Goal: Complete application form

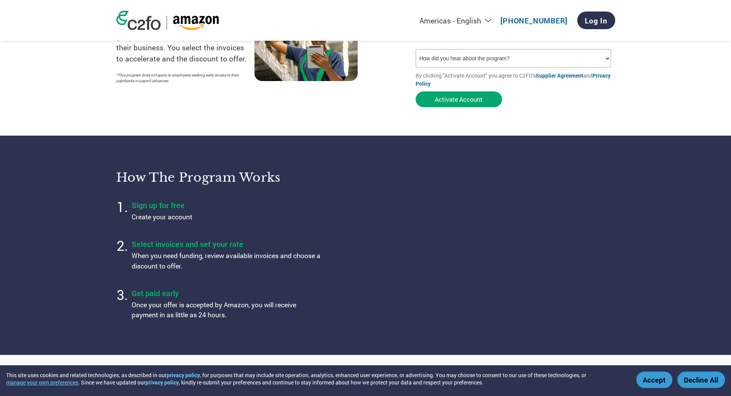
scroll to position [137, 0]
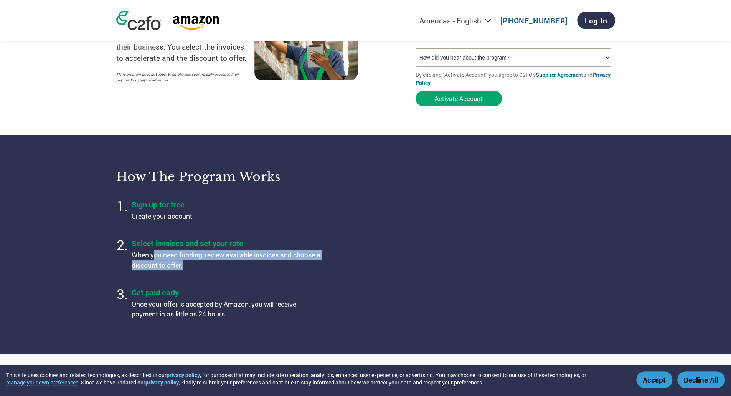
drag, startPoint x: 154, startPoint y: 257, endPoint x: 200, endPoint y: 272, distance: 49.4
click at [200, 272] on li "Select invoices and set your rate When you need funding, review available invoi…" at bounding box center [228, 254] width 192 height 39
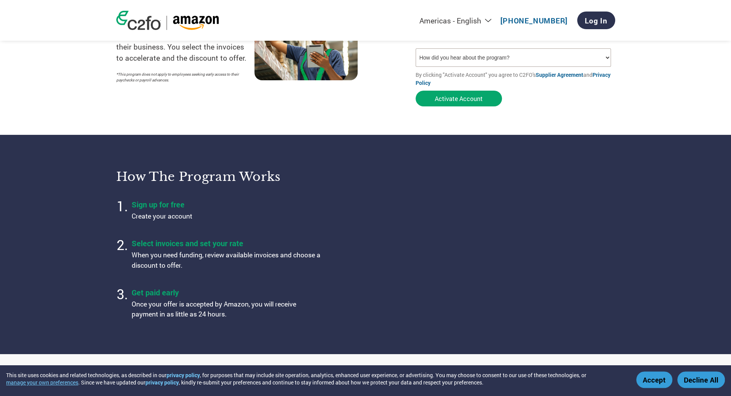
click at [212, 281] on ol "Sign up for free Create your account Select invoices and set your rate When you…" at bounding box center [236, 259] width 240 height 126
drag, startPoint x: 187, startPoint y: 268, endPoint x: 125, endPoint y: 246, distance: 65.8
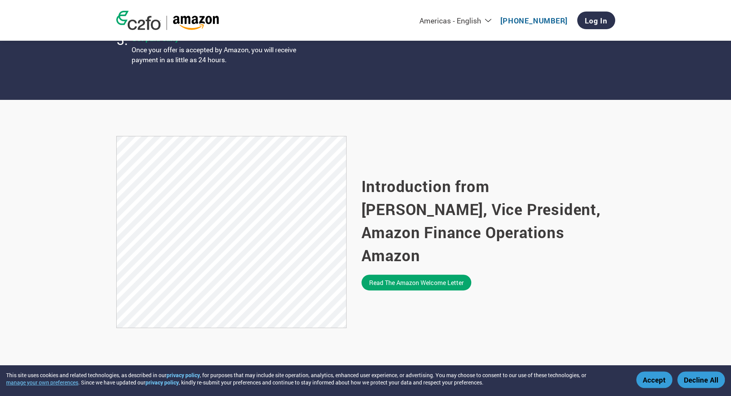
scroll to position [392, 0]
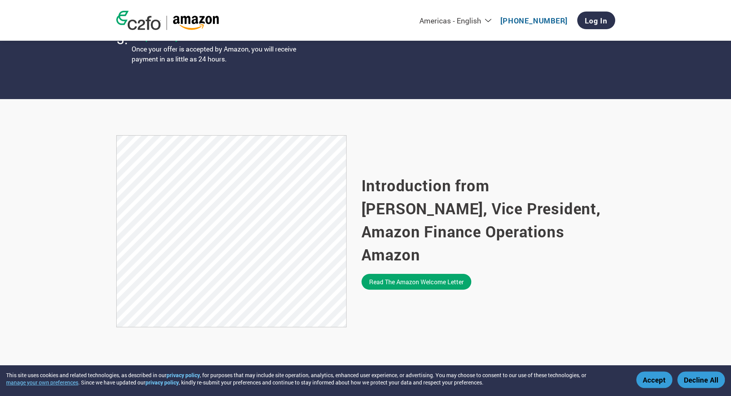
drag, startPoint x: 125, startPoint y: 246, endPoint x: 396, endPoint y: 325, distance: 283.1
click at [396, 325] on div "Introduction from Tim Halladay, Vice President, Amazon Finance Operations Amazo…" at bounding box center [489, 231] width 254 height 193
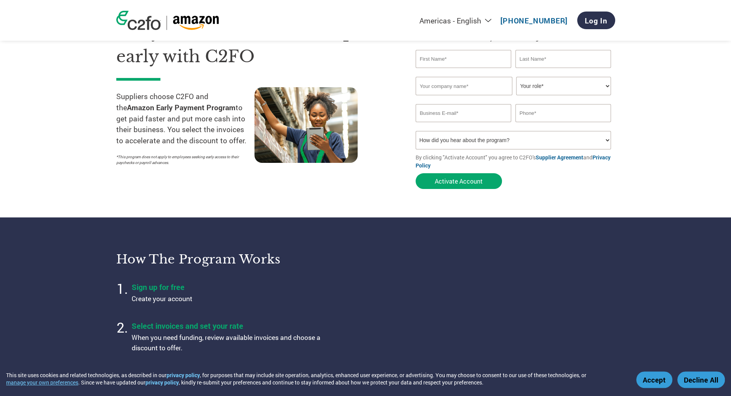
scroll to position [0, 0]
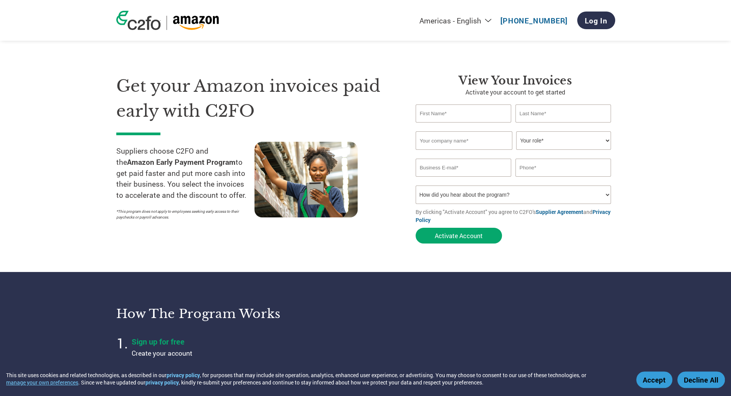
click at [441, 122] on input "text" at bounding box center [464, 113] width 96 height 18
type input "Rahul"
type input "Shah"
type input "River Bridge Consultants Private Limited"
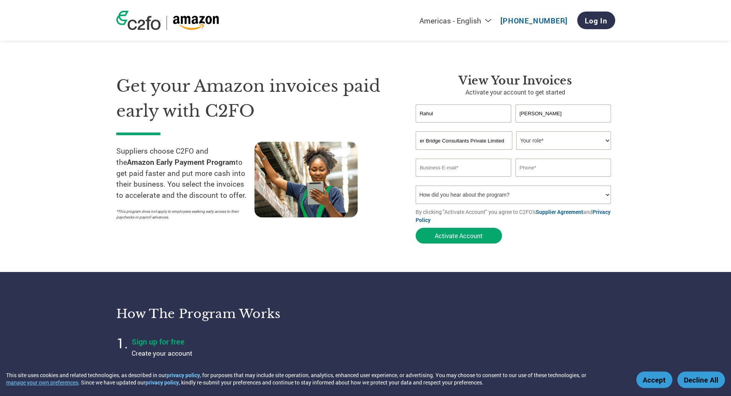
scroll to position [0, 0]
click at [566, 145] on select "Your role* CFO Controller Credit Manager Finance Director Treasurer CEO Preside…" at bounding box center [563, 140] width 95 height 18
click at [516, 132] on select "Your role* CFO Controller Credit Manager Finance Director Treasurer CEO Preside…" at bounding box center [563, 140] width 95 height 18
click at [568, 134] on select "Your role* CFO Controller Credit Manager Finance Director Treasurer CEO Preside…" at bounding box center [563, 140] width 95 height 18
click at [516, 132] on select "Your role* CFO Controller Credit Manager Finance Director Treasurer CEO Preside…" at bounding box center [563, 140] width 95 height 18
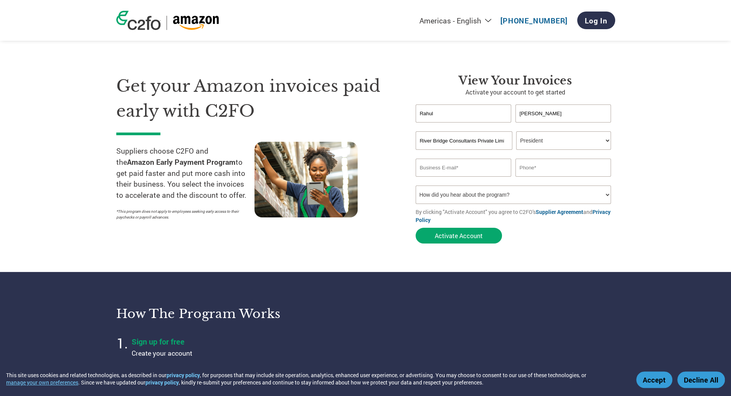
click at [559, 141] on select "Your role* CFO Controller Credit Manager Finance Director Treasurer CEO Preside…" at bounding box center [563, 140] width 95 height 18
select select "OWNER_FOUNDER"
click at [516, 132] on select "Your role* CFO Controller Credit Manager Finance Director Treasurer CEO Preside…" at bounding box center [563, 140] width 95 height 18
click at [457, 173] on input "email" at bounding box center [464, 168] width 96 height 18
type input "rahul@riverbridgeconsultants.com"
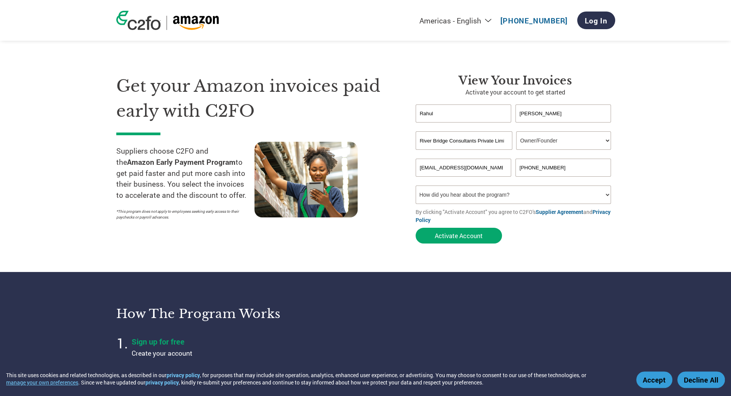
type input "+91-9819737329"
click at [441, 144] on input "River Bridge Consultants Private Limited" at bounding box center [464, 140] width 97 height 18
click at [463, 199] on select "How did you hear about the program? Received a letter Email Social Media Online…" at bounding box center [514, 194] width 196 height 18
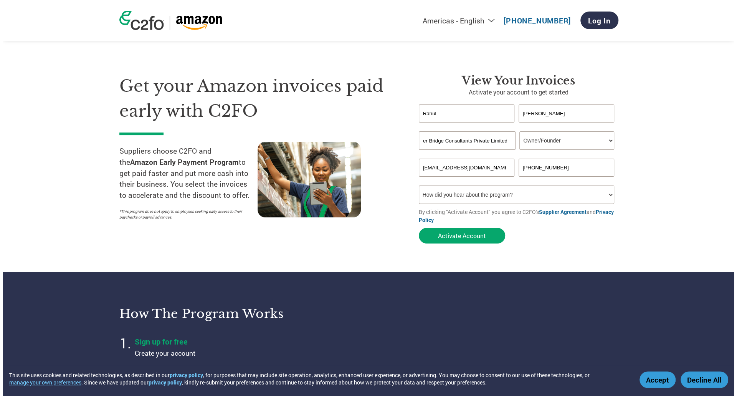
scroll to position [0, 0]
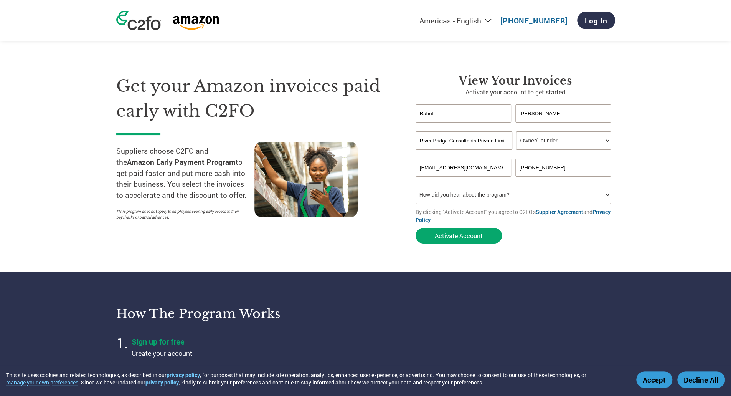
select select "Email"
click at [416, 187] on select "How did you hear about the program? Received a letter Email Social Media Online…" at bounding box center [514, 194] width 196 height 18
click at [457, 241] on button "Activate Account" at bounding box center [459, 236] width 86 height 16
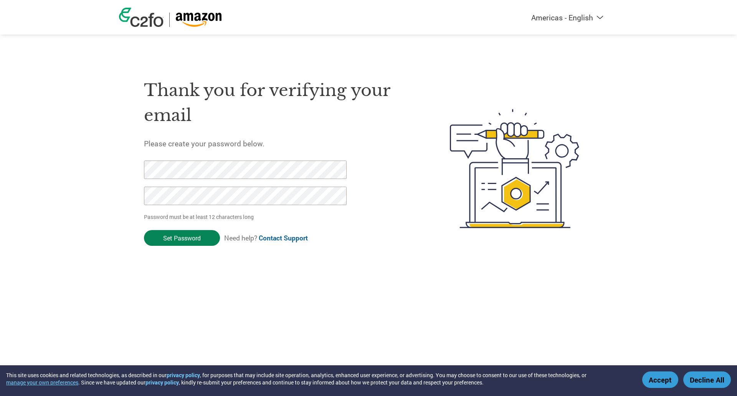
click at [181, 242] on input "Set Password" at bounding box center [182, 238] width 76 height 16
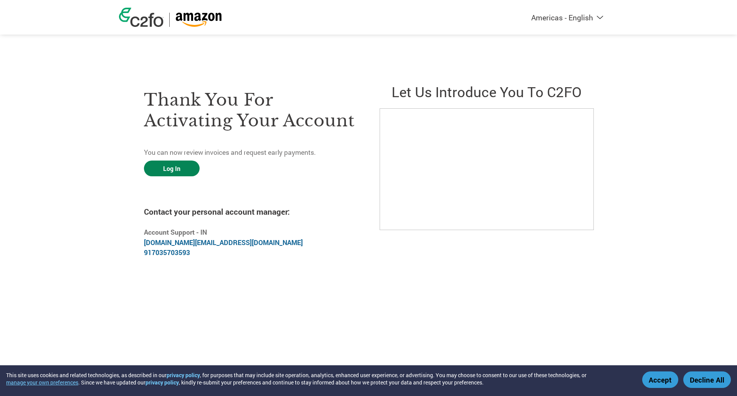
click at [173, 171] on link "Log In" at bounding box center [172, 168] width 56 height 16
